Goal: Information Seeking & Learning: Learn about a topic

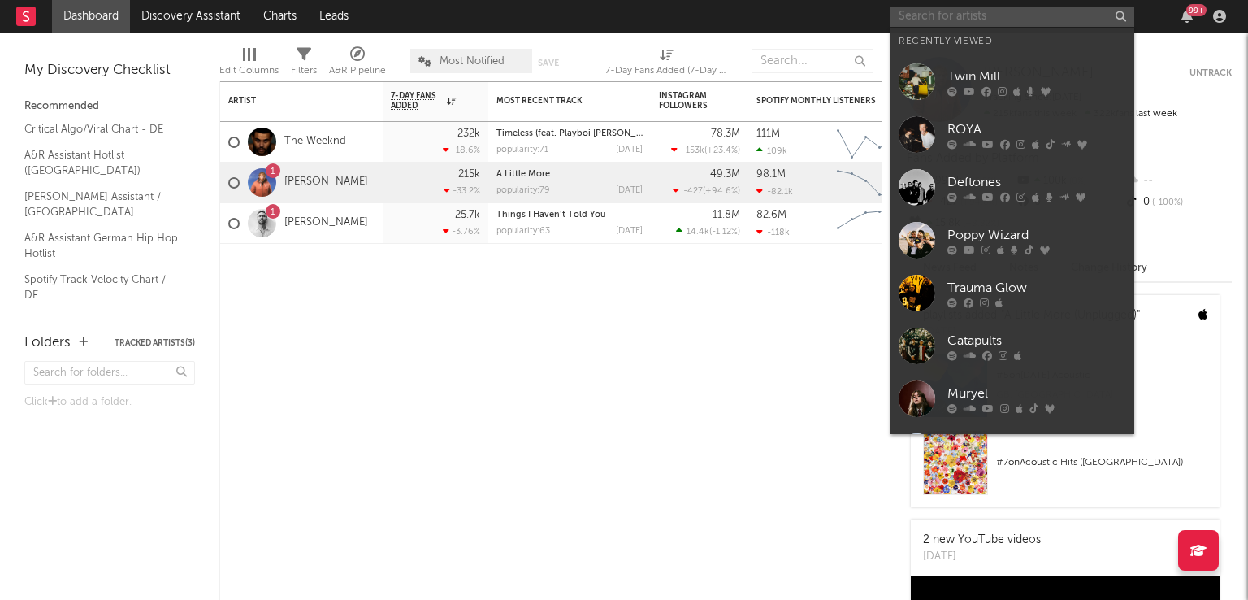
click at [944, 18] on input "text" at bounding box center [1013, 17] width 244 height 20
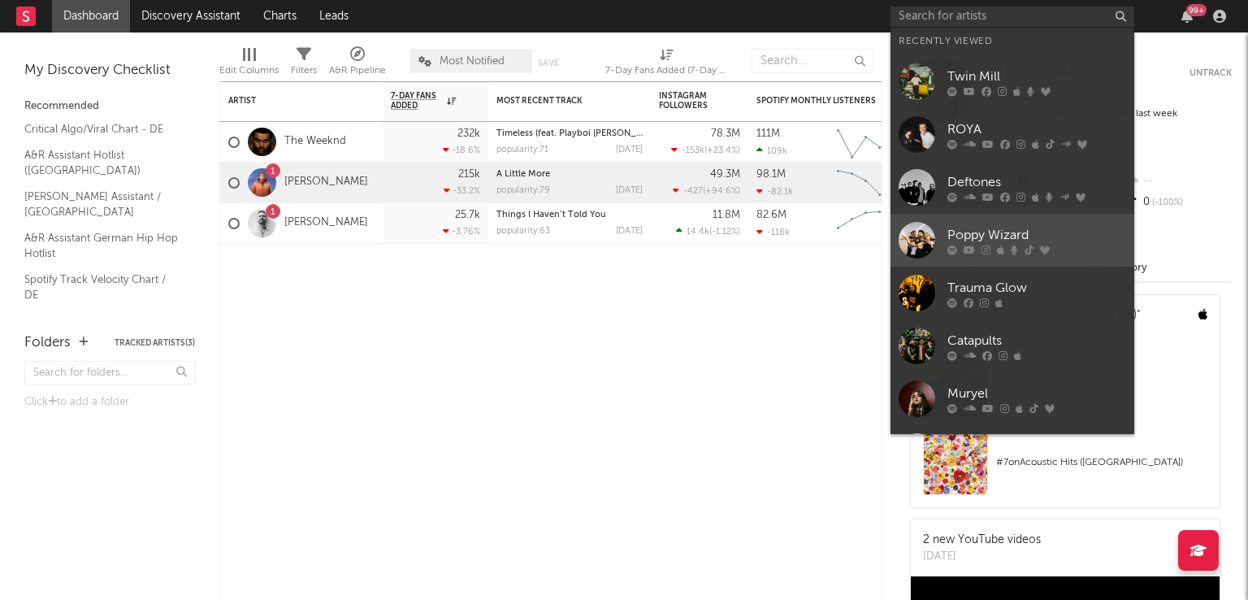
click at [904, 229] on div at bounding box center [917, 240] width 37 height 37
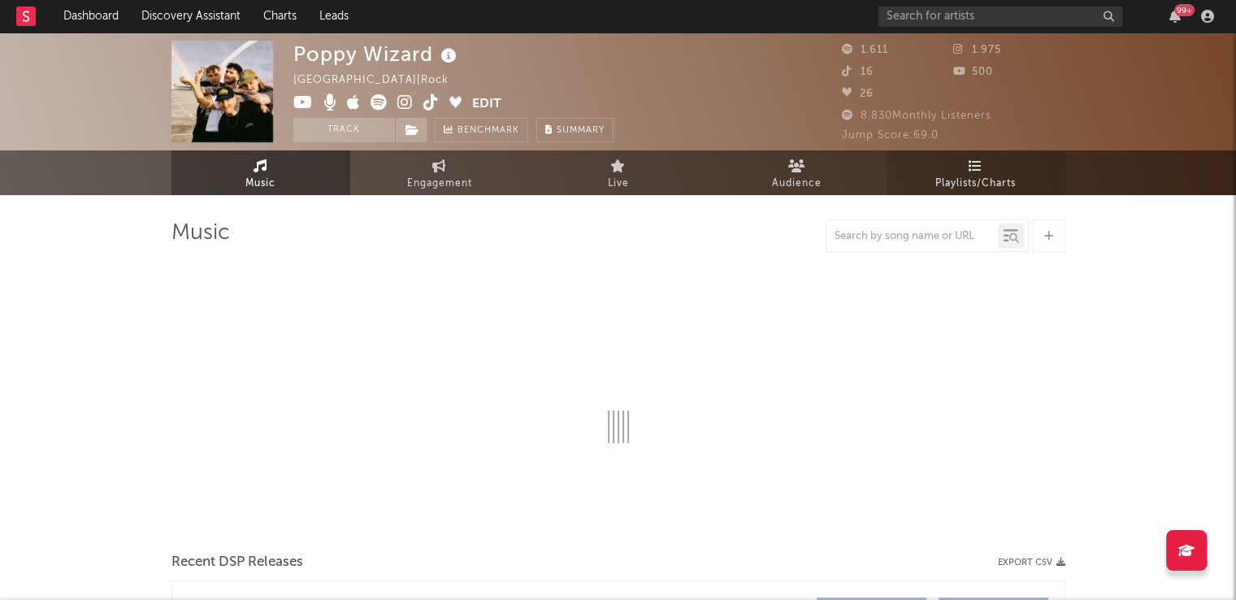
click at [956, 176] on span "Playlists/Charts" at bounding box center [975, 184] width 80 height 20
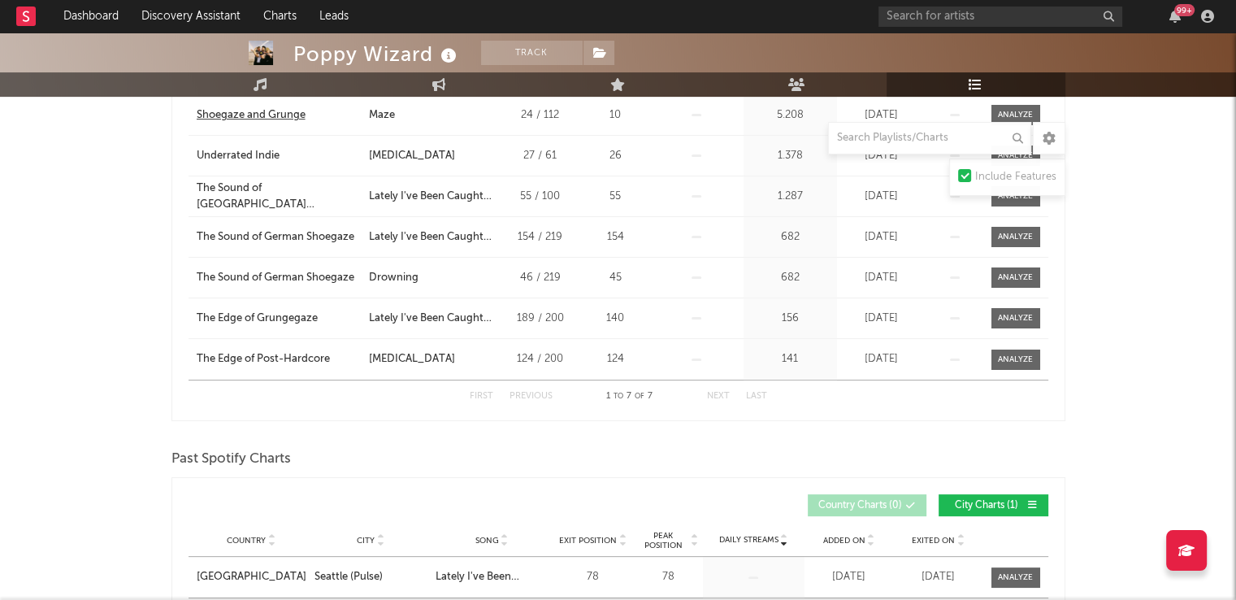
scroll to position [81, 0]
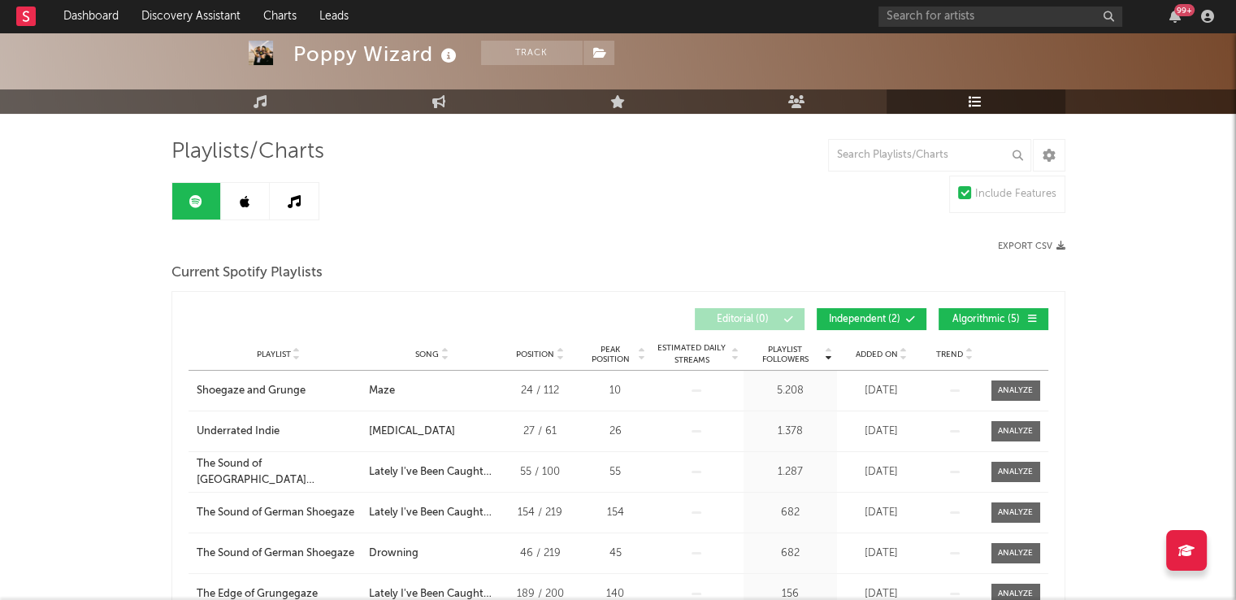
click at [241, 196] on icon at bounding box center [245, 201] width 10 height 13
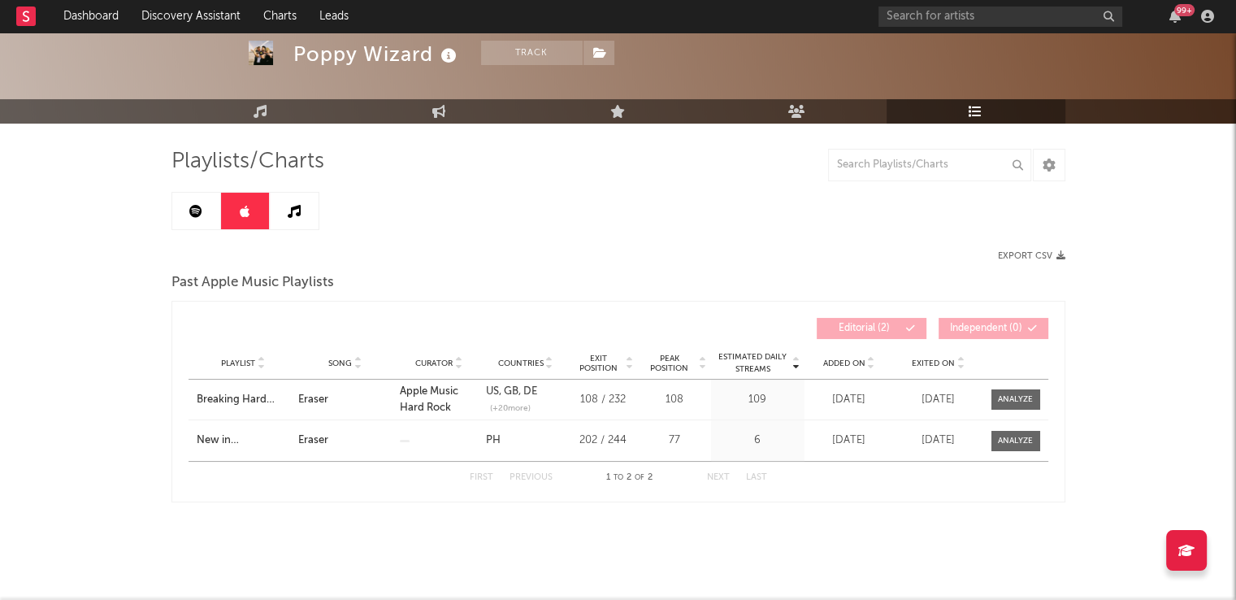
scroll to position [72, 0]
click at [277, 216] on link at bounding box center [294, 211] width 49 height 37
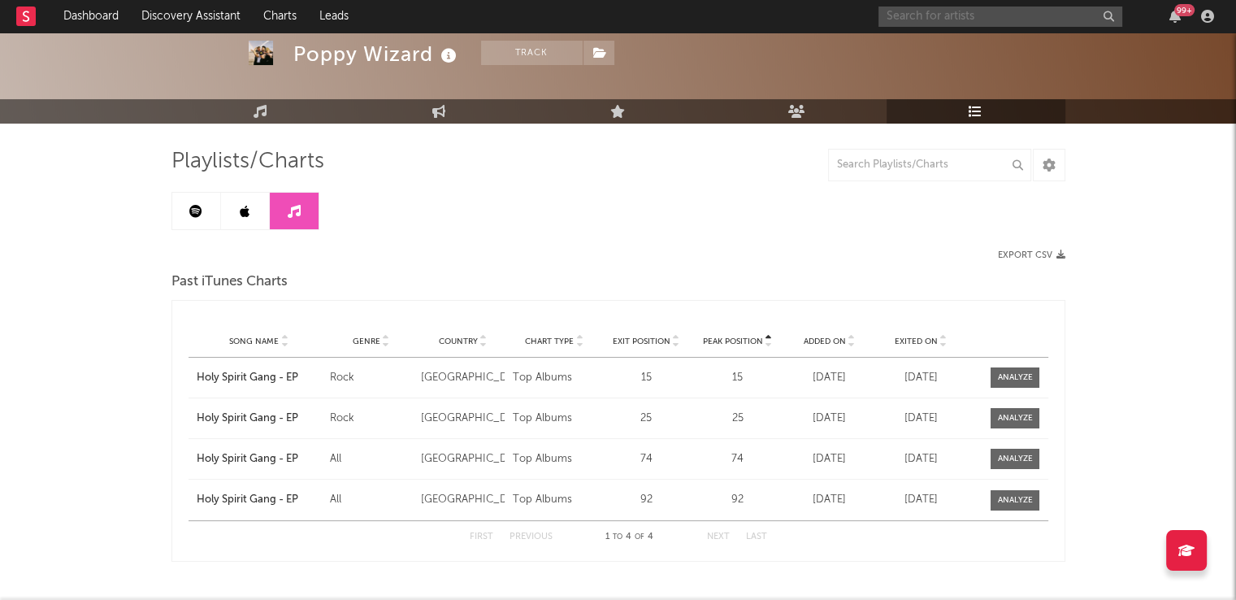
click at [959, 17] on input "text" at bounding box center [1000, 17] width 244 height 20
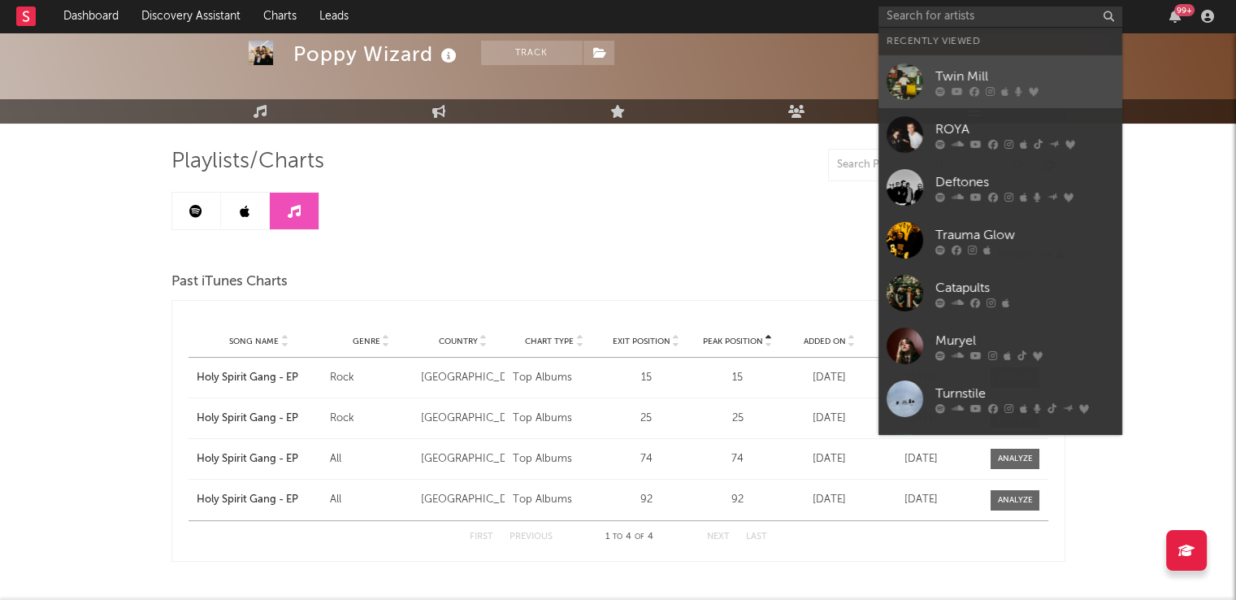
click at [955, 80] on div "Twin Mill" at bounding box center [1024, 77] width 179 height 20
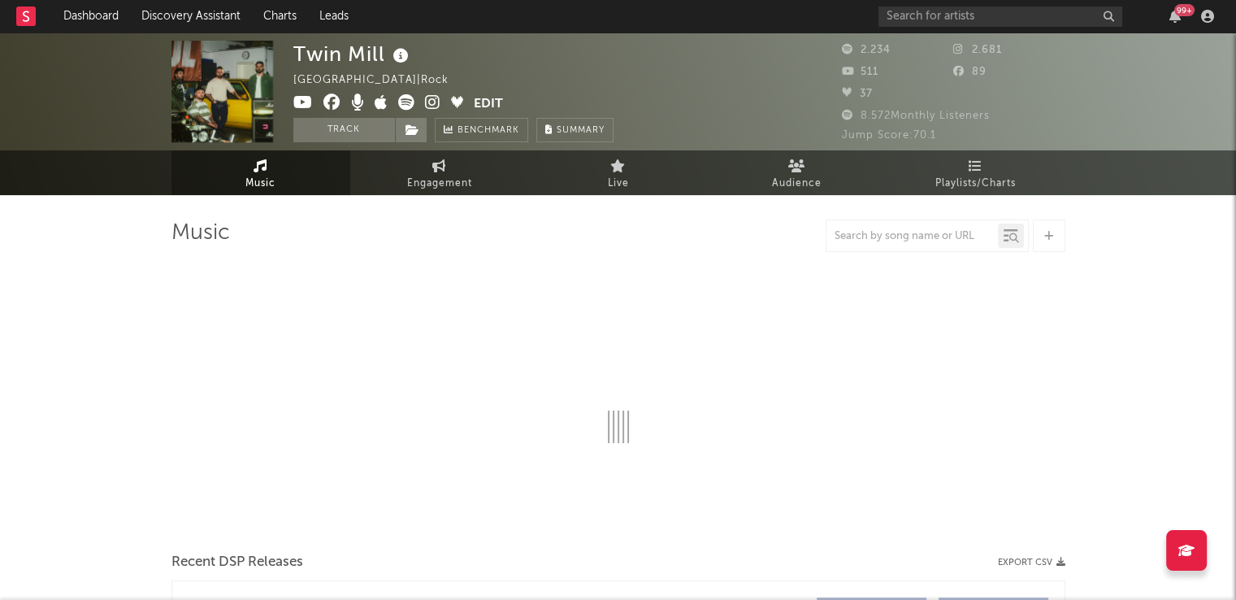
select select "6m"
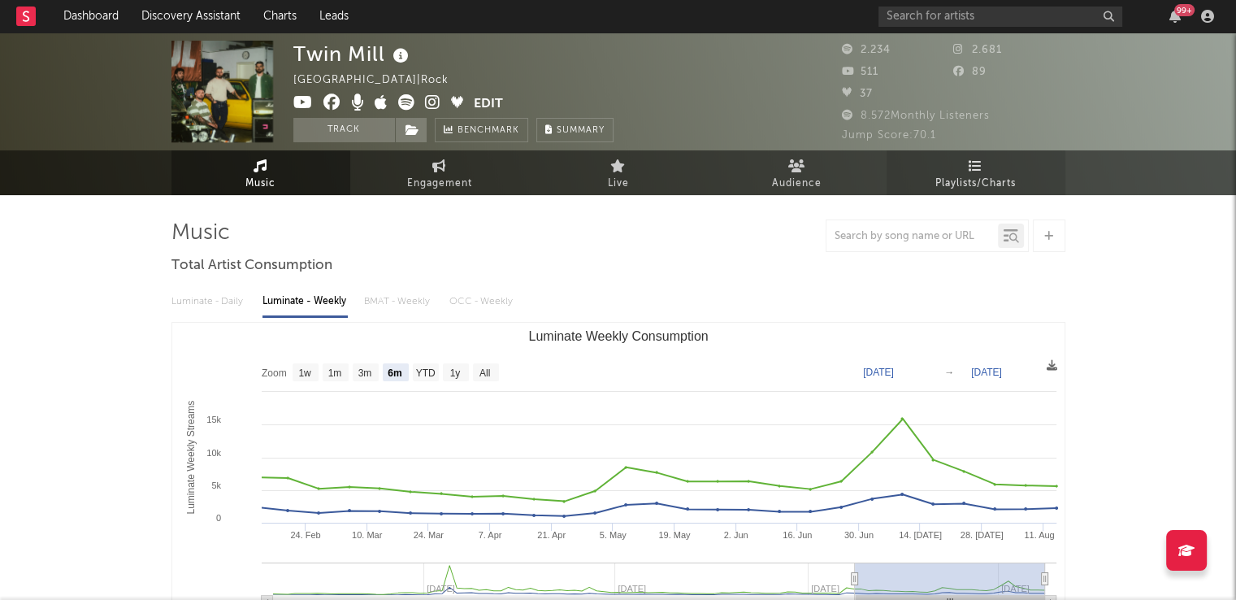
click at [952, 165] on link "Playlists/Charts" at bounding box center [975, 172] width 179 height 45
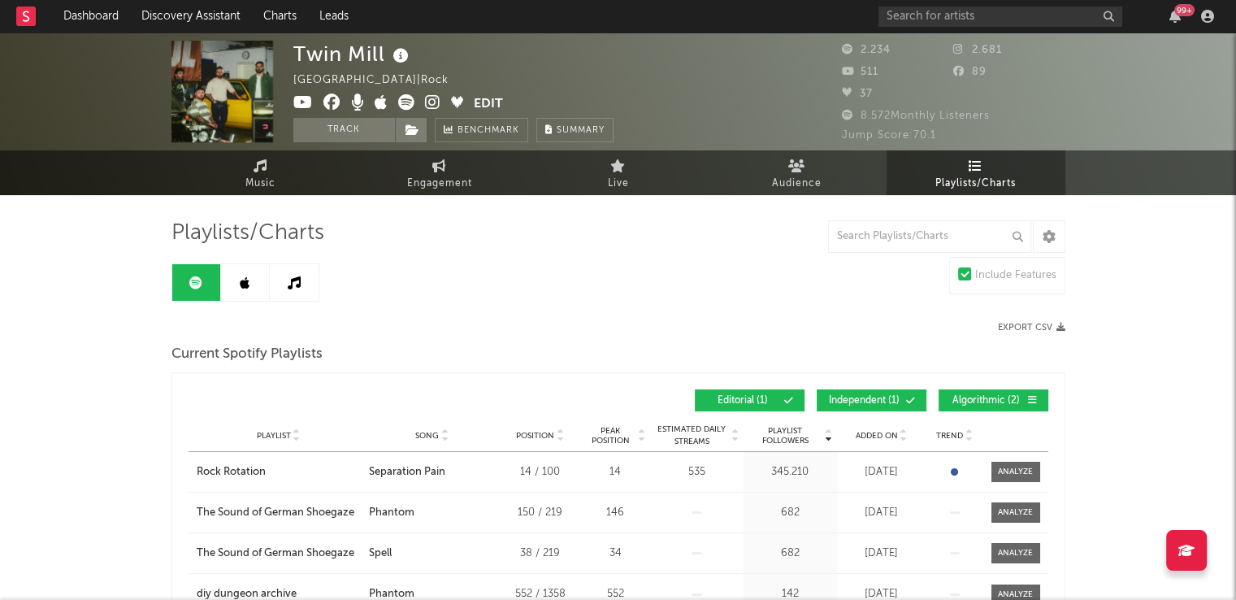
click at [862, 397] on span "Independent ( 1 )" at bounding box center [864, 401] width 75 height 10
click at [973, 397] on span "Algorithmic ( 2 )" at bounding box center [986, 401] width 75 height 10
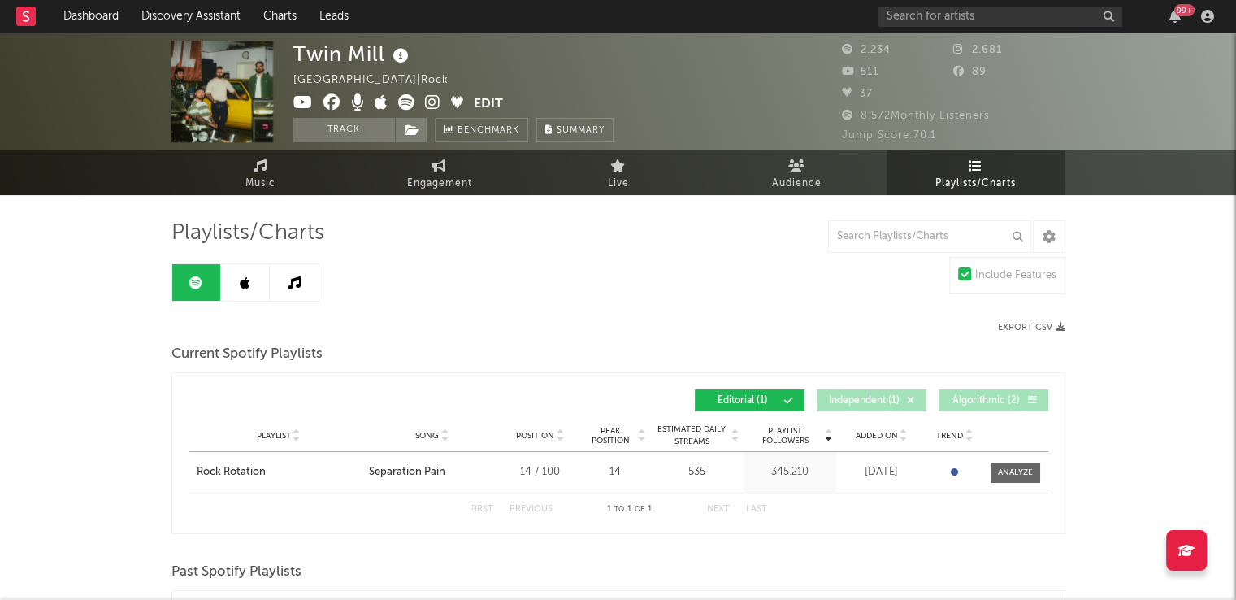
click at [247, 285] on icon at bounding box center [245, 282] width 10 height 13
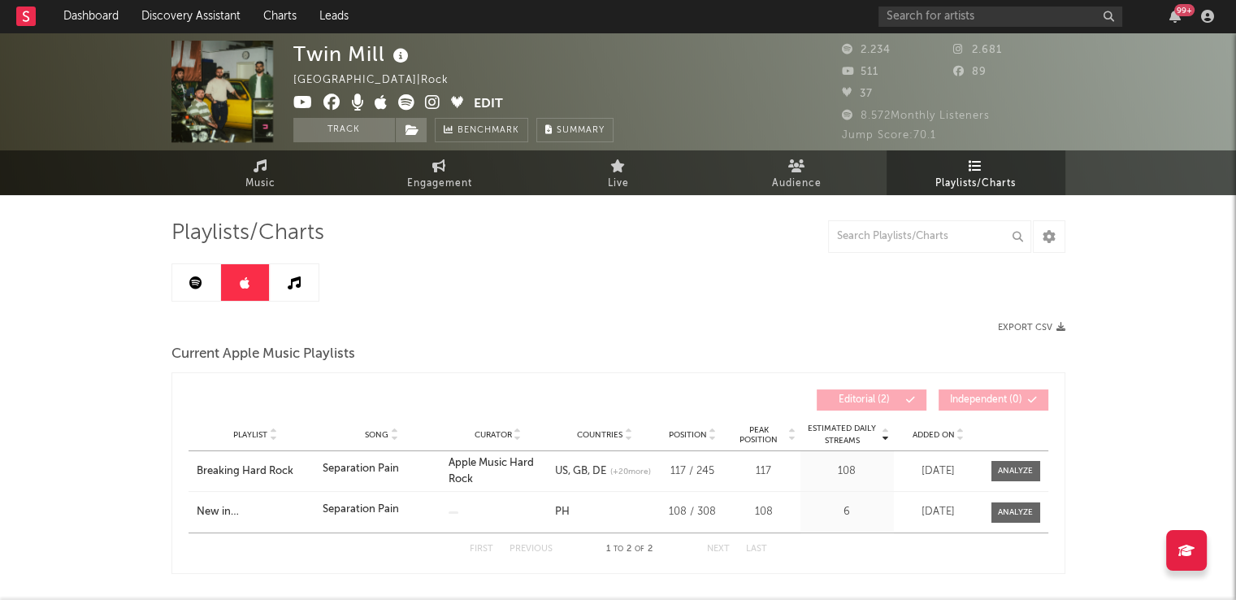
click at [299, 284] on icon at bounding box center [294, 282] width 13 height 13
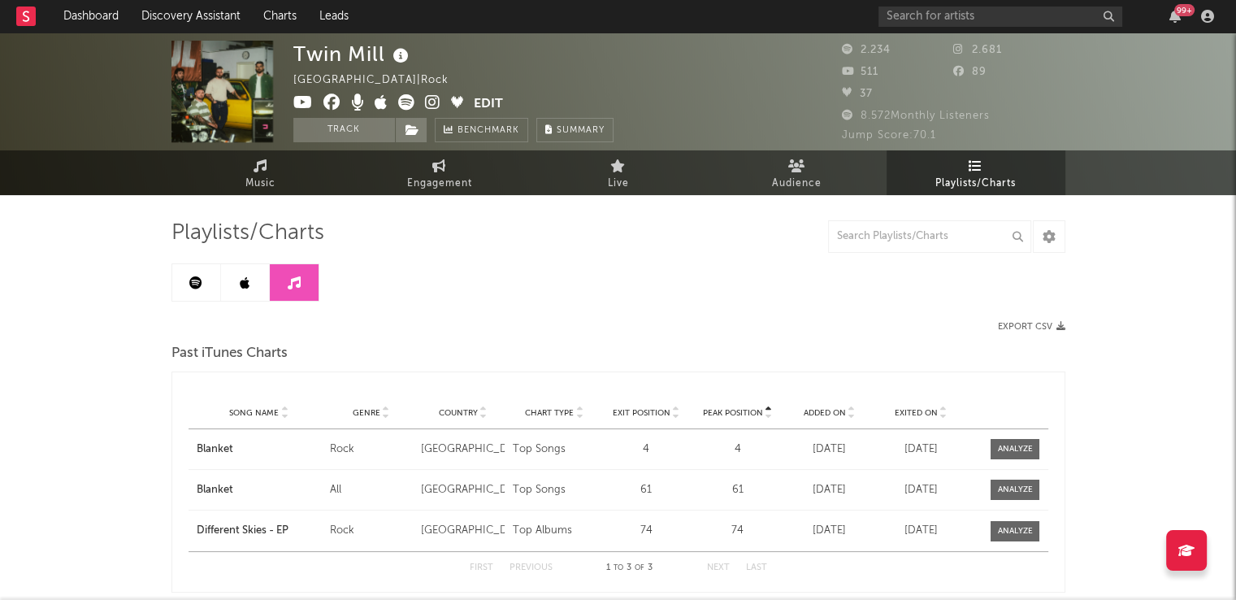
click at [200, 284] on icon at bounding box center [195, 282] width 13 height 13
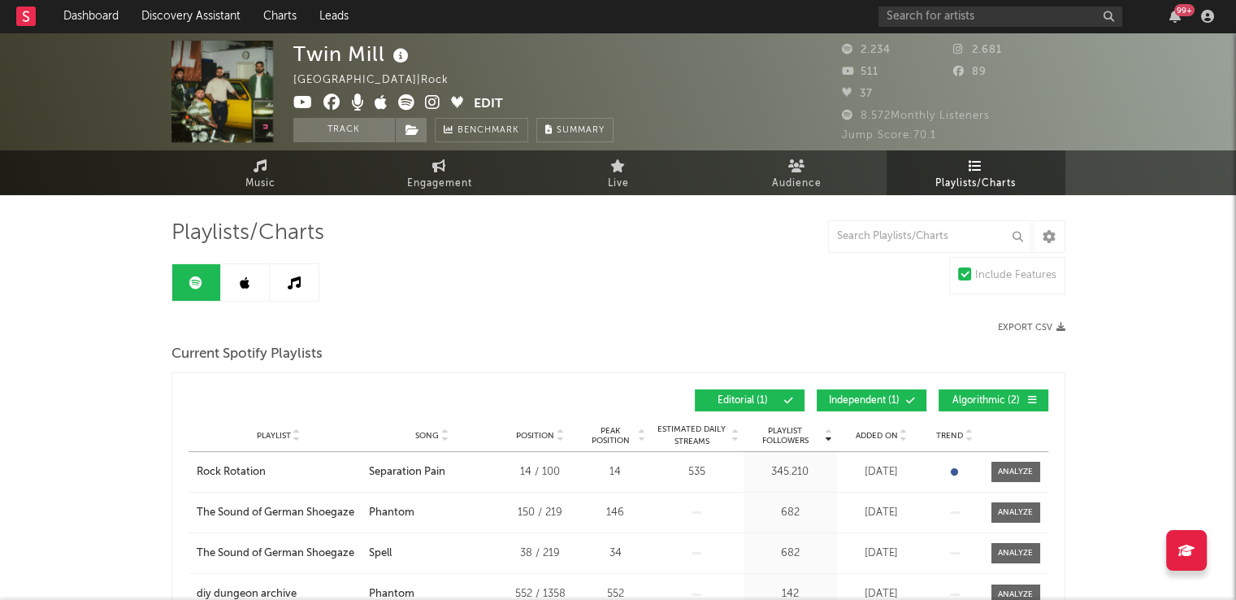
click at [379, 102] on icon at bounding box center [381, 102] width 13 height 16
